Goal: Task Accomplishment & Management: Manage account settings

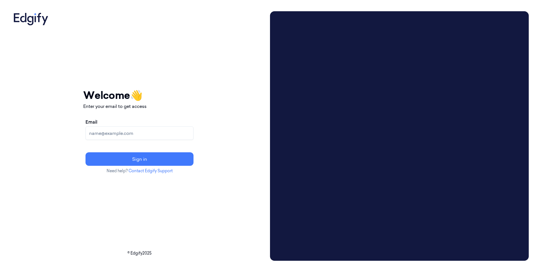
click at [168, 136] on input "Email" at bounding box center [139, 133] width 108 height 13
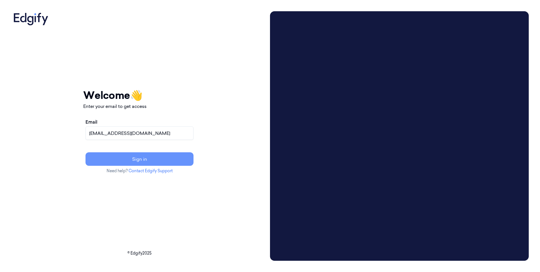
click at [125, 155] on button "Sign in" at bounding box center [139, 158] width 108 height 13
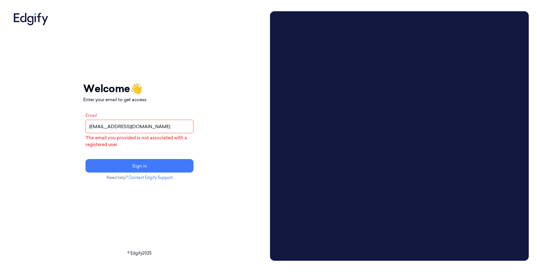
click at [126, 127] on input "slee@alegion.com" at bounding box center [139, 126] width 108 height 13
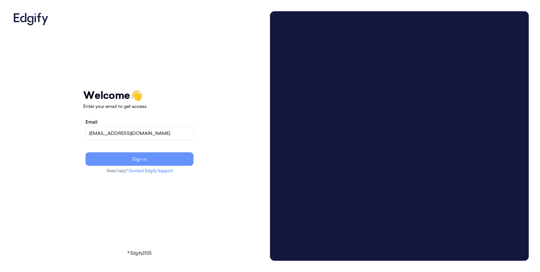
type input "slee@sanctifai.com"
click at [164, 157] on button "Sign in" at bounding box center [139, 158] width 108 height 13
